Goal: Information Seeking & Learning: Learn about a topic

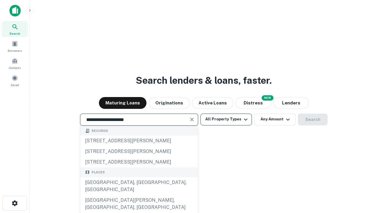
click at [139, 195] on div "[GEOGRAPHIC_DATA], [GEOGRAPHIC_DATA], [GEOGRAPHIC_DATA]" at bounding box center [139, 186] width 118 height 18
click at [226, 119] on button "All Property Types" at bounding box center [226, 120] width 51 height 12
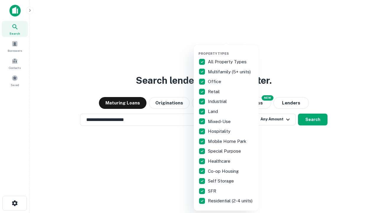
type input "**********"
click at [231, 50] on button "button" at bounding box center [231, 50] width 65 height 0
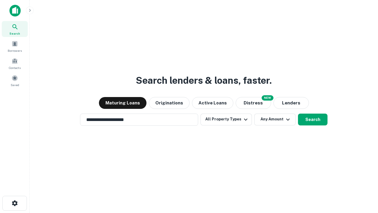
scroll to position [9, 0]
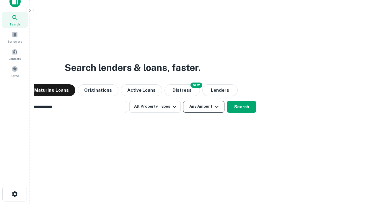
click at [183, 101] on button "Any Amount" at bounding box center [203, 107] width 41 height 12
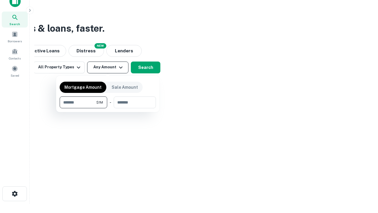
type input "*******"
click at [108, 108] on button "button" at bounding box center [108, 108] width 96 height 0
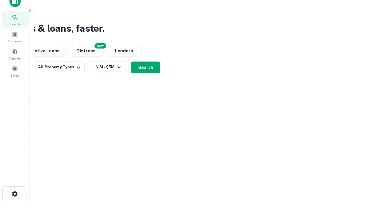
scroll to position [9, 0]
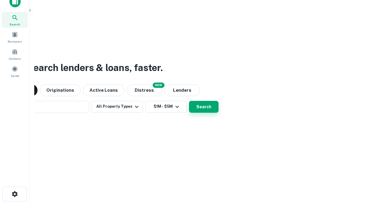
click at [189, 101] on button "Search" at bounding box center [204, 107] width 30 height 12
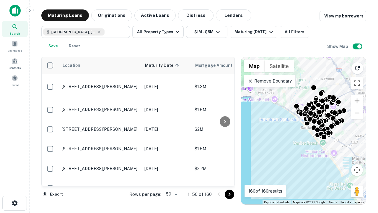
click at [171, 194] on body "Search Borrowers Contacts Saved Maturing Loans Originations Active Loans Distre…" at bounding box center [189, 106] width 378 height 213
click at [171, 179] on li "25" at bounding box center [171, 179] width 17 height 11
